Goal: Contribute content: Add original content to the website for others to see

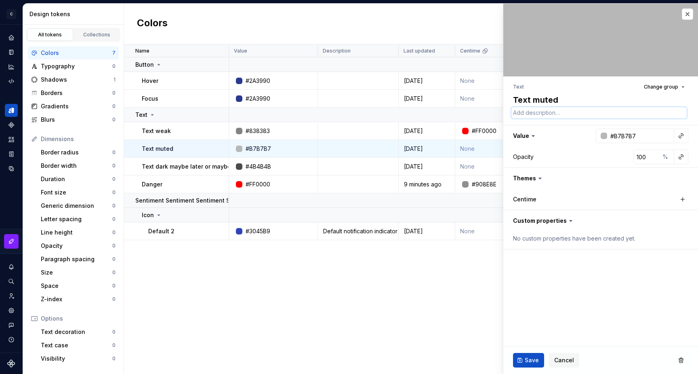
type textarea "*"
type textarea "a"
click at [517, 90] on ul "Text" at bounding box center [518, 87] width 11 height 6
click at [517, 89] on li "Text" at bounding box center [518, 87] width 11 height 6
click at [521, 115] on textarea "a" at bounding box center [599, 112] width 175 height 11
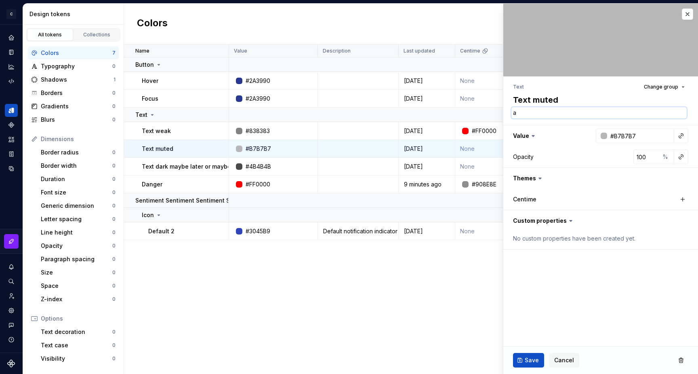
type textarea "*"
type textarea "asd"
type textarea "*"
type textarea "asda"
type textarea "*"
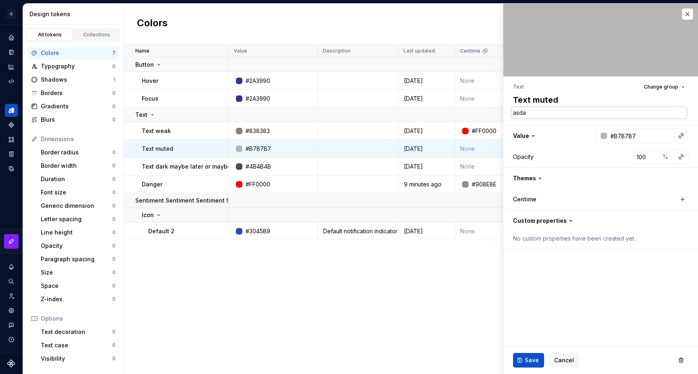
type textarea "asdas"
type textarea "*"
type textarea "asdasd"
type textarea "*"
type textarea "asdasd"
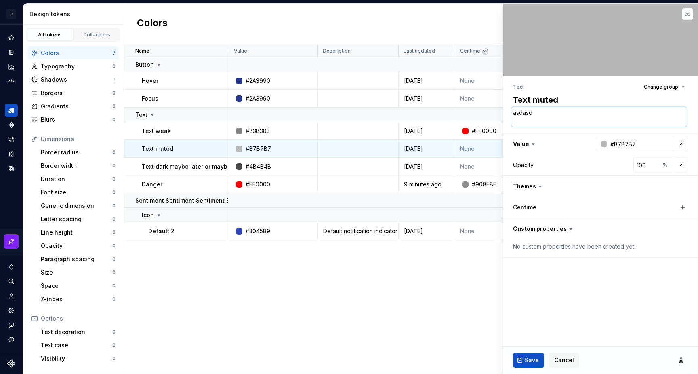
type textarea "*"
type textarea "asdasd s"
type textarea "*"
type textarea "asdasd sa"
type textarea "*"
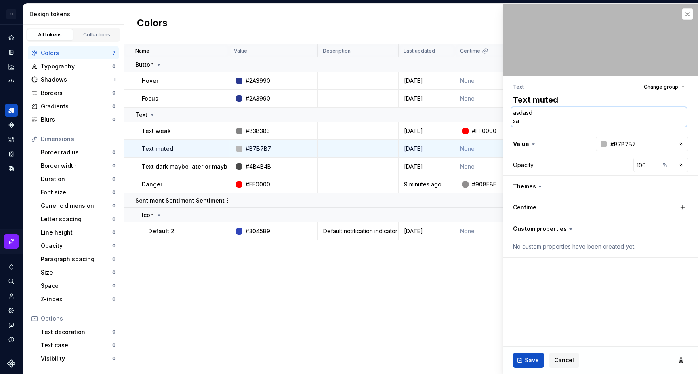
type textarea "asdasd sad"
type textarea "*"
type textarea "asdasd sad"
type textarea "*"
type textarea "asdasd sad a"
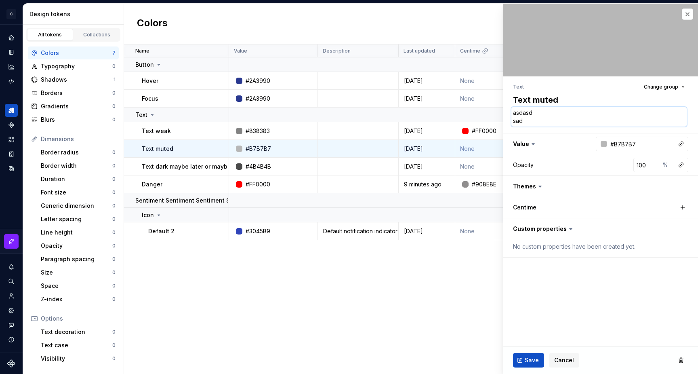
type textarea "*"
type textarea "asdasd sad as"
type textarea "*"
type textarea "asdasd sad as"
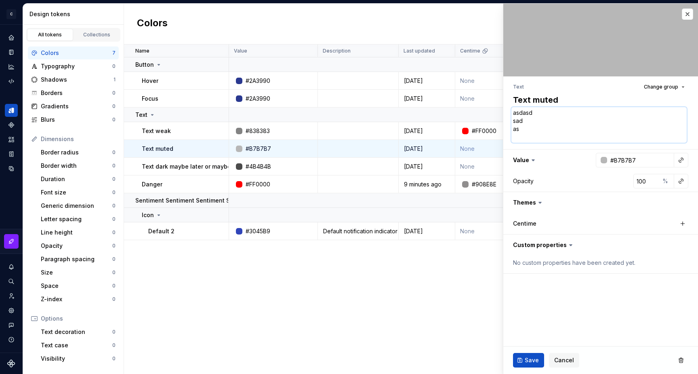
type textarea "*"
type textarea "asdasd sad as d"
type textarea "*"
type textarea "asdasd sad as d"
type textarea "*"
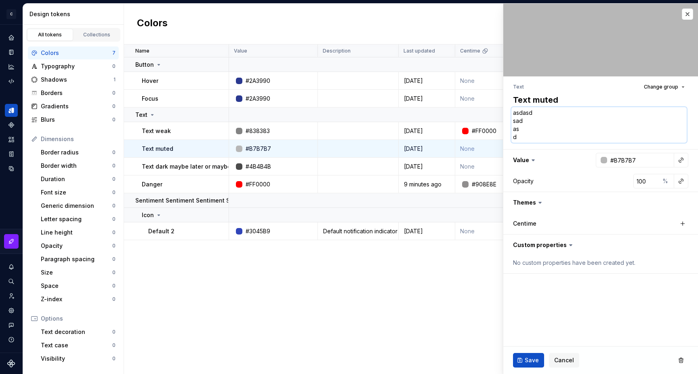
type textarea "asdasd sad as d a"
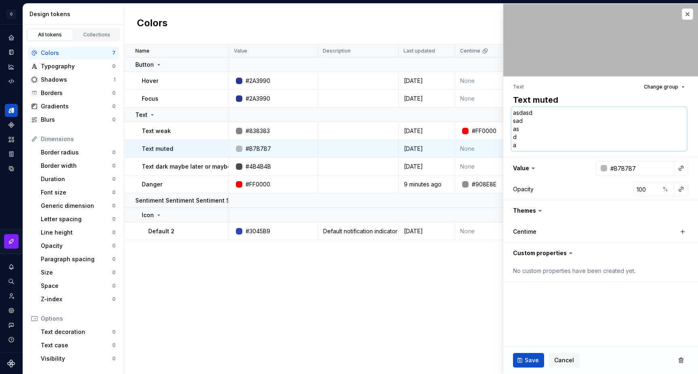
type textarea "*"
type textarea "asdasd sad as d as"
type textarea "*"
type textarea "asdasd sad as d asd"
type textarea "*"
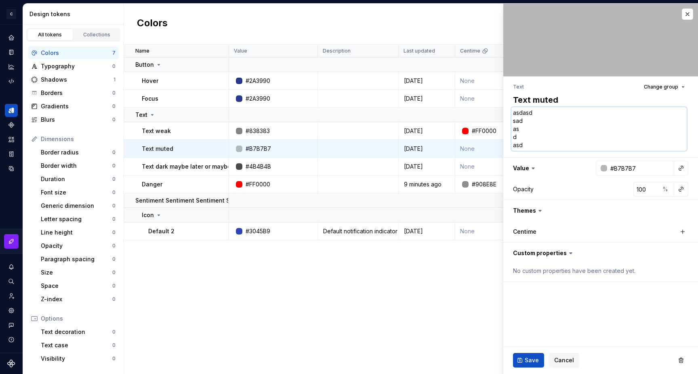
type textarea "asdasd sad as d asd"
type textarea "*"
type textarea "asdasd sad as d asd"
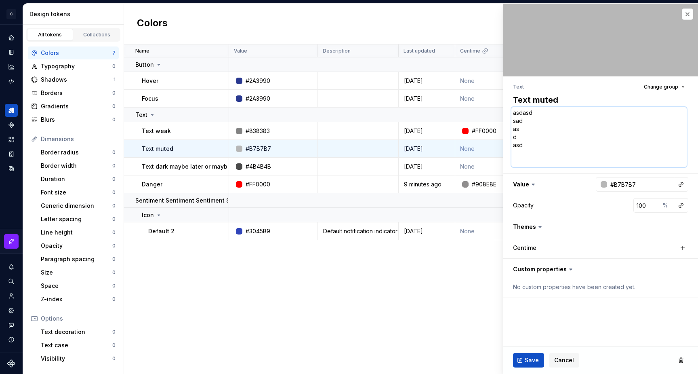
type textarea "*"
type textarea "asdasd sad as d asd a"
type textarea "*"
type textarea "asdasd sad as d asd as"
type textarea "*"
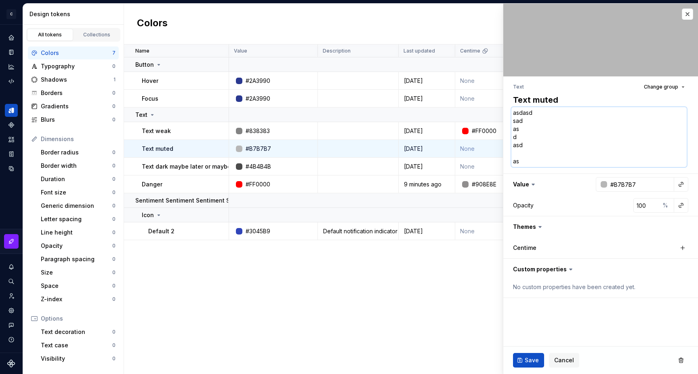
type textarea "asdasd sad as d asd asd"
type textarea "*"
type textarea "asdasd sad as d asd asd"
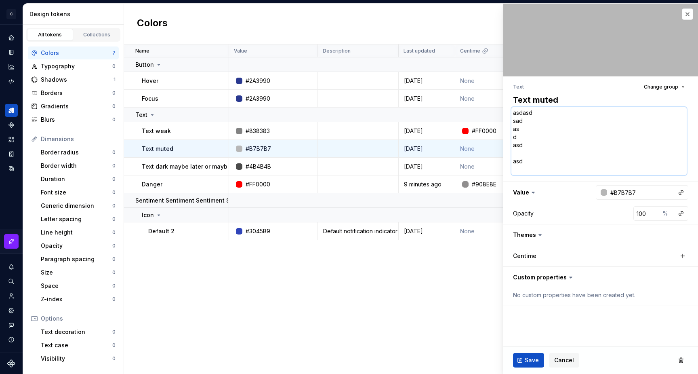
type textarea "*"
type textarea "asdasd sad as d asd asd a"
type textarea "*"
type textarea "asdasd sad as d asd asd a"
type textarea "*"
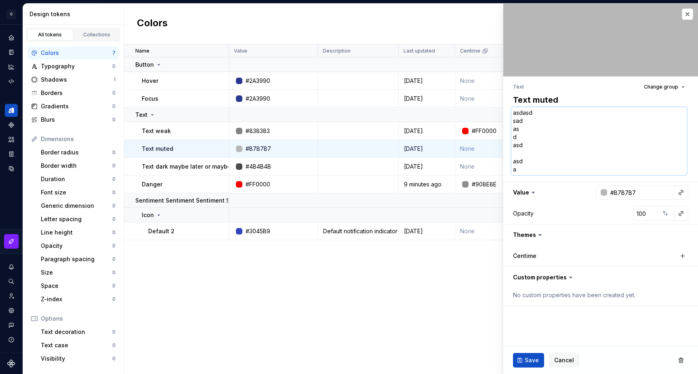
type textarea "asdasd sad as d asd asd a s"
type textarea "*"
type textarea "asdasd sad as d asd asd a sd"
type textarea "*"
type textarea "asdasd sad as d asd asd a sd"
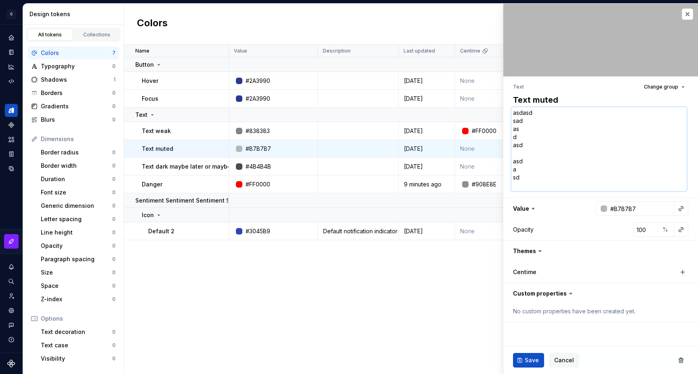
type textarea "*"
type textarea "asdasd sad as d asd asd a sd a"
type textarea "*"
type textarea "asdasd sad as d asd asd a sd a"
type textarea "*"
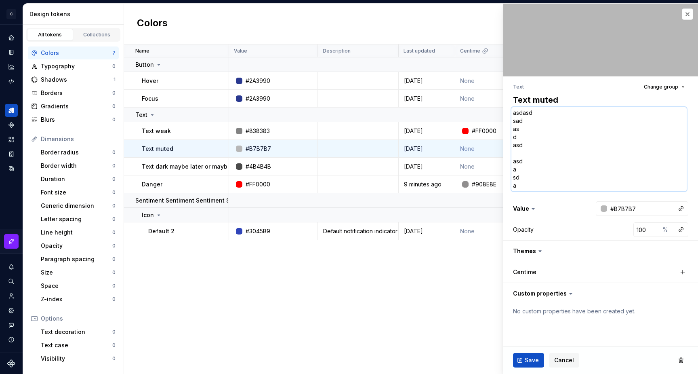
type textarea "asdasd sad as d asd asd a sd a s"
type textarea "*"
type textarea "asdasd sad as d asd asd a sd a sd"
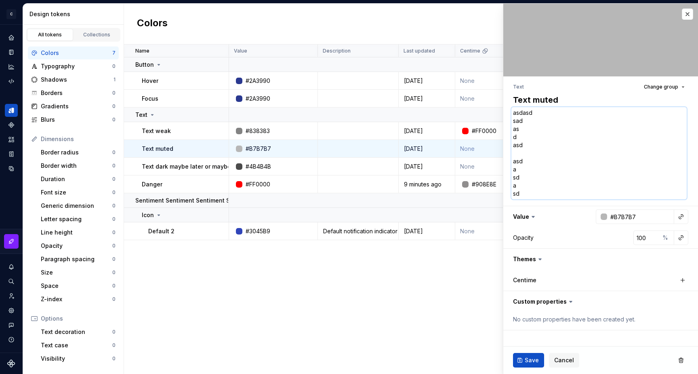
type textarea "*"
type textarea "asdasd sad as d asd asd a sd a sd"
type textarea "*"
type textarea "asdasd sad as d asd asd a sd a sd a"
type textarea "*"
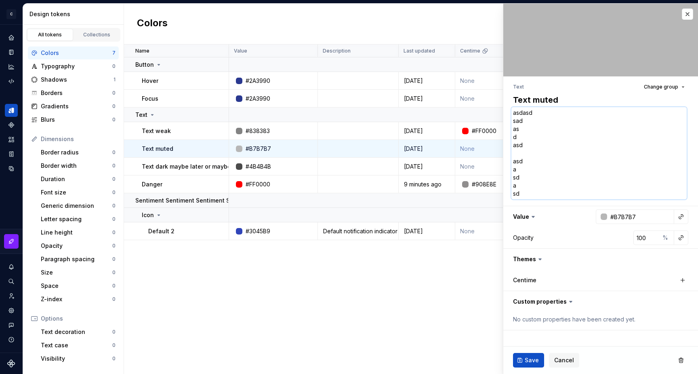
type textarea "asdasd sad as d asd asd a sd a sd as"
type textarea "*"
type textarea "asdasd sad as d asd asd a sd a sd as"
type textarea "*"
type textarea "asdasd sad as d asd asd a sd a sd as d"
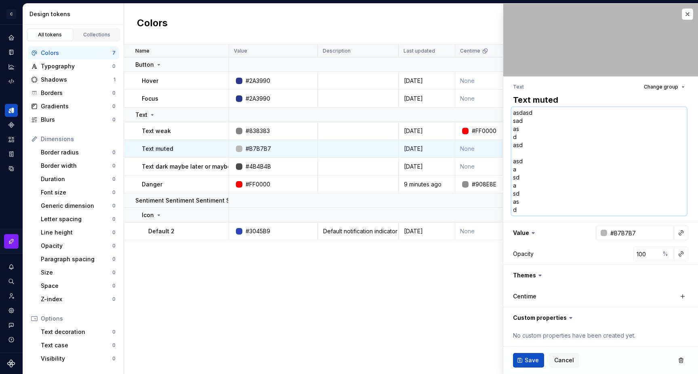
type textarea "*"
type textarea "asdasd sad as d asd asd a sd a sd as d"
type textarea "*"
type textarea "asdasd sad as d asd asd a sd a sd as d a"
type textarea "*"
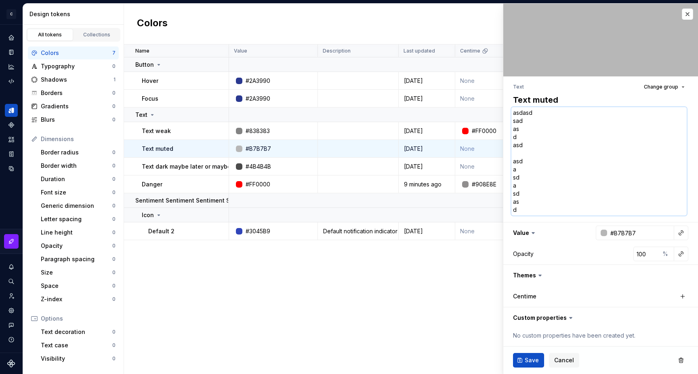
type textarea "asdasd sad as d asd asd a sd a sd as d as"
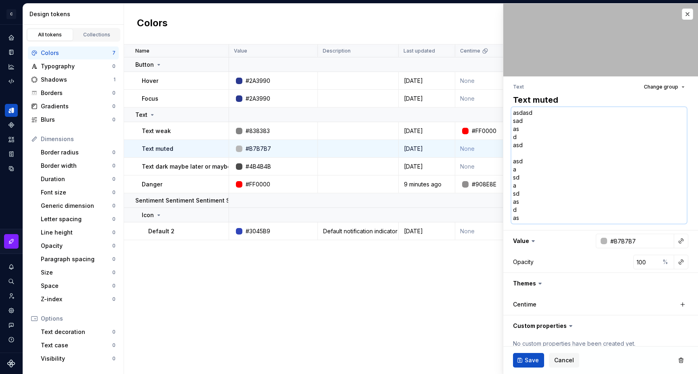
type textarea "*"
type textarea "asdasd sad as d asd asd a sd a sd as d asd"
type textarea "*"
type textarea "asdasd sad as d asd asd a sd a sd as d asd"
type textarea "*"
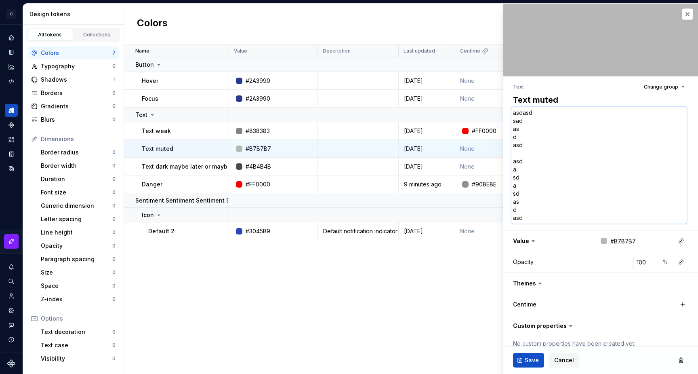
type textarea "asdasd sad as d asd asd a sd a sd as d asd a"
type textarea "*"
type textarea "asdasd sad as d asd asd a sd a sd as d asd a"
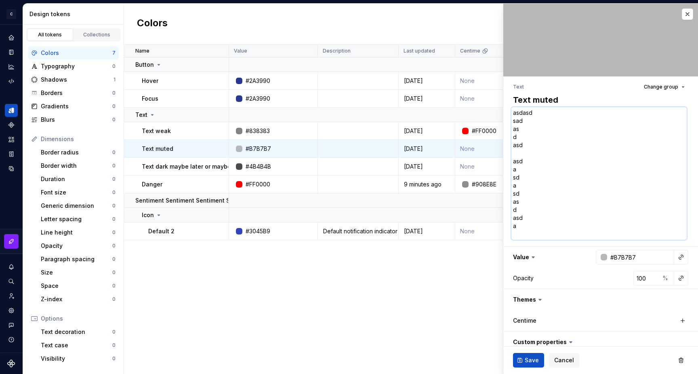
type textarea "*"
type textarea "asdasd sad as d asd asd a sd a sd as d asd a s"
type textarea "*"
type textarea "asdasd sad as d asd asd a sd a sd as d asd a sd"
type textarea "*"
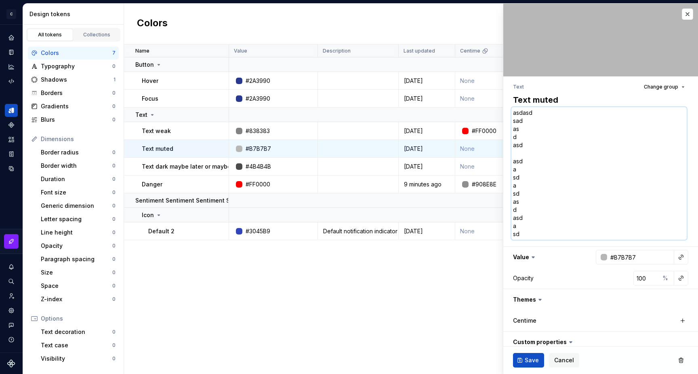
type textarea "asdasd sad as d asd asd a sd a sd as d asd a sd"
type textarea "*"
type textarea "asdasd sad as d asd asd a sd a sd as d asd a sd a"
type textarea "*"
type textarea "asdasd sad as d asd asd a sd a sd as d asd a sd as"
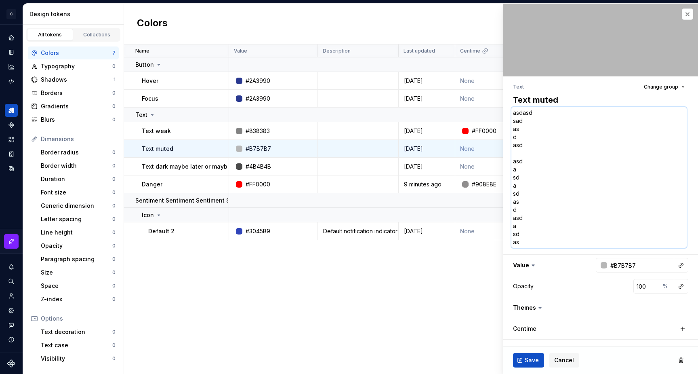
type textarea "*"
type textarea "asdasd sad as d asd asd a sd a sd as d asd a sd as"
type textarea "*"
type textarea "asdasd sad as d asd asd a sd a sd as d asd a sd as d"
type textarea "*"
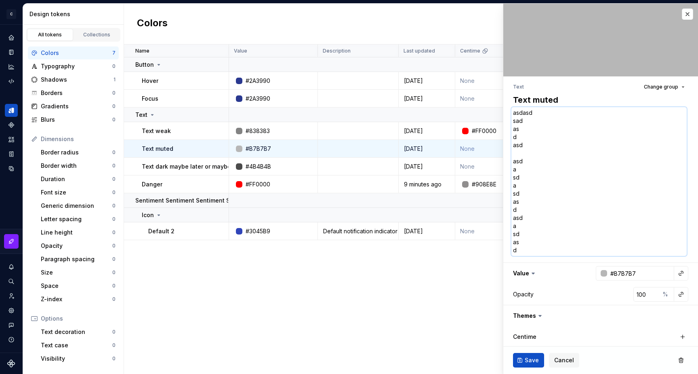
type textarea "asdasd sad as d asd asd a sd a sd as d asd a sd as d"
type textarea "*"
type textarea "asdasd sad as d asd asd a sd a sd as d asd a sd as d a"
type textarea "*"
type textarea "asdasd sad as d asd asd a sd a sd as d asd a sd as d as"
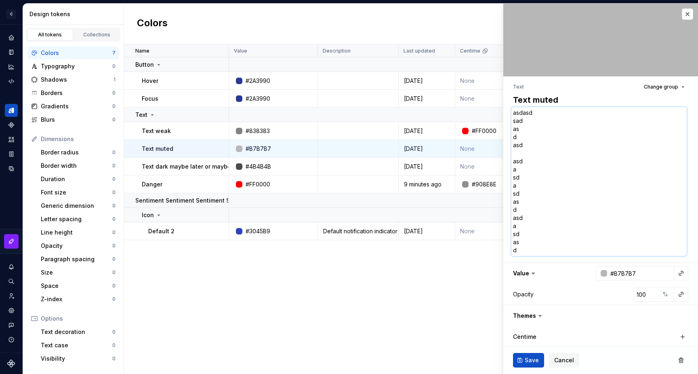
type textarea "*"
type textarea "asdasd sad as d asd asd a sd a sd as d asd a sd as d asd"
type textarea "*"
type textarea "asdasd sad as d asd asd a sd a sd as d asd a sd as d asd"
type textarea "*"
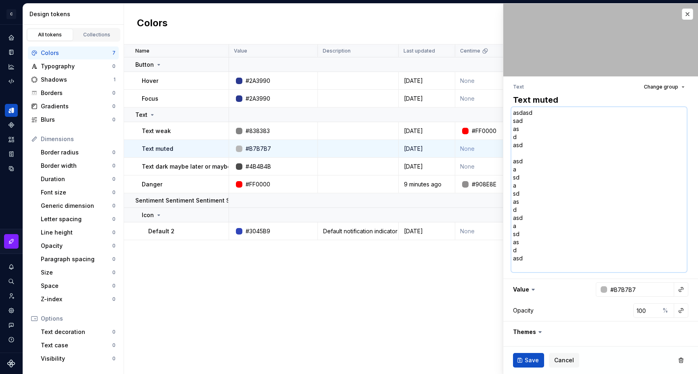
type textarea "asdasd sad as d asd asd a sd a sd as d asd a sd as d asd a"
type textarea "*"
type textarea "asdasd sad as d asd asd a sd a sd as d asd a sd as d asd a"
type textarea "*"
type textarea "asdasd sad as d asd asd a sd a sd as d asd a sd as d asd a s"
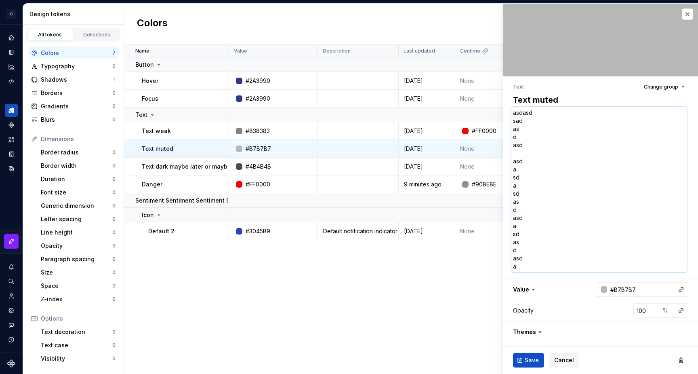
type textarea "*"
type textarea "asdasd sad as d asd asd a sd a sd as d asd a sd as d asd a sd"
type textarea "*"
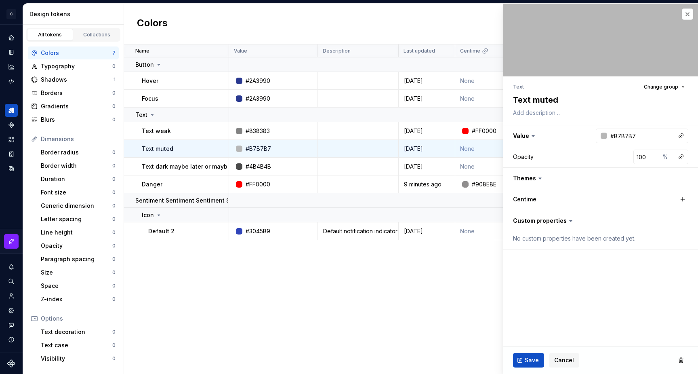
click at [542, 277] on fieldset "Text Change group Text muted Value #B7B7B7 Opacity 100 % Themes Centime Custom …" at bounding box center [600, 189] width 195 height 370
type textarea "*"
